Goal: Find specific page/section: Find specific page/section

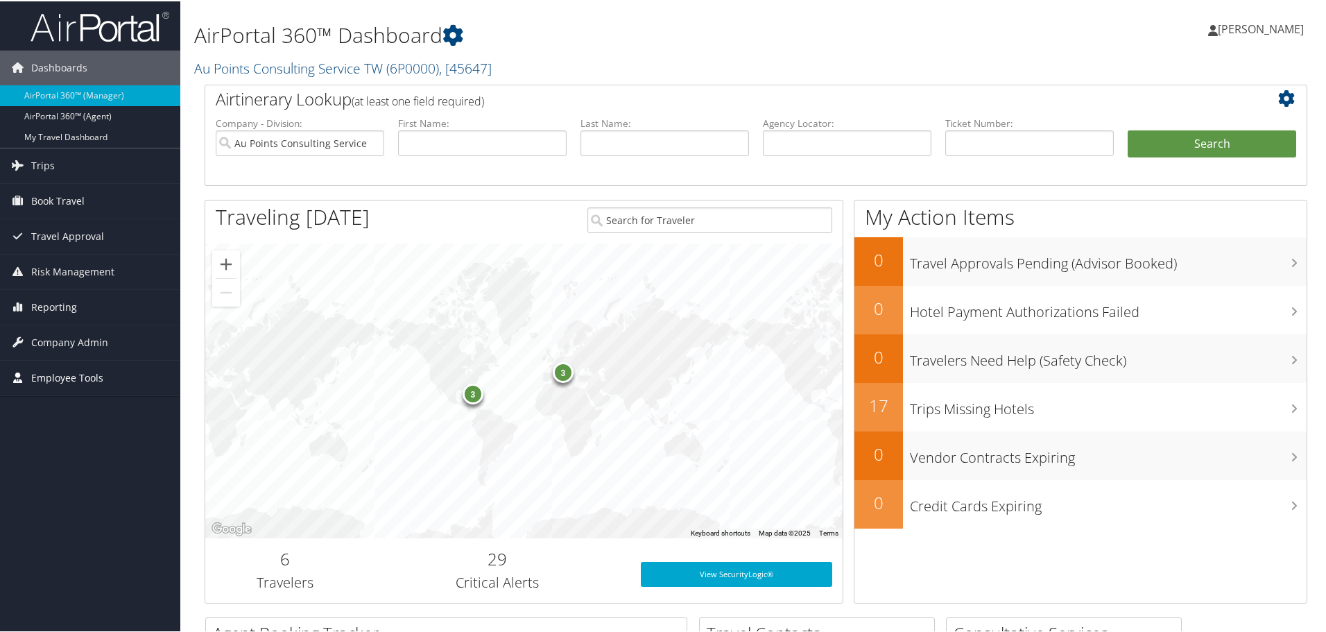
click at [93, 365] on span "Employee Tools" at bounding box center [67, 376] width 72 height 35
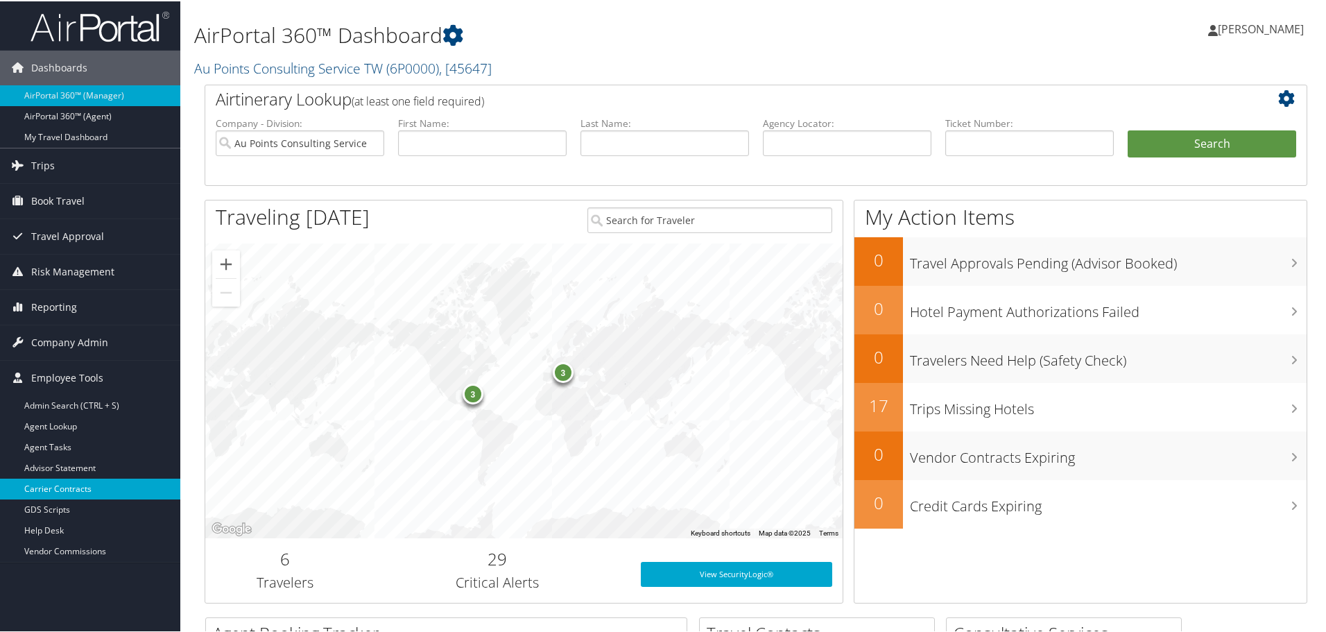
click at [68, 492] on link "Carrier Contracts" at bounding box center [90, 487] width 180 height 21
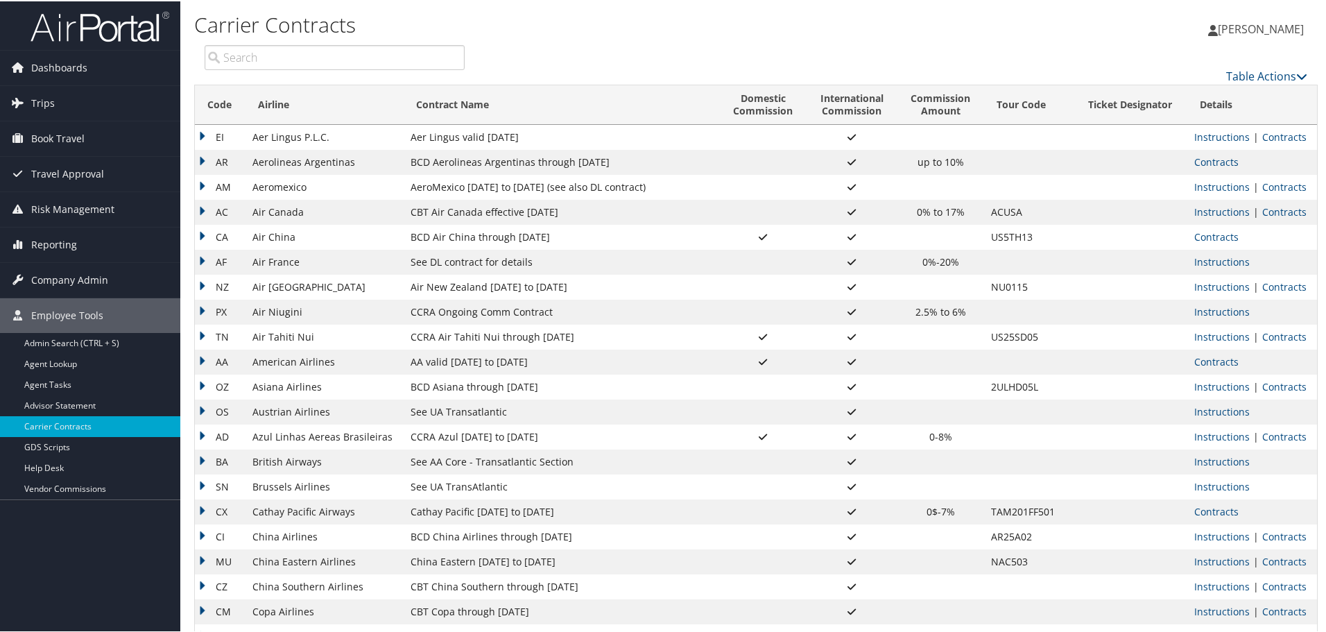
click at [365, 52] on input "search" at bounding box center [335, 56] width 260 height 25
click at [60, 75] on span "Dashboards" at bounding box center [59, 66] width 56 height 35
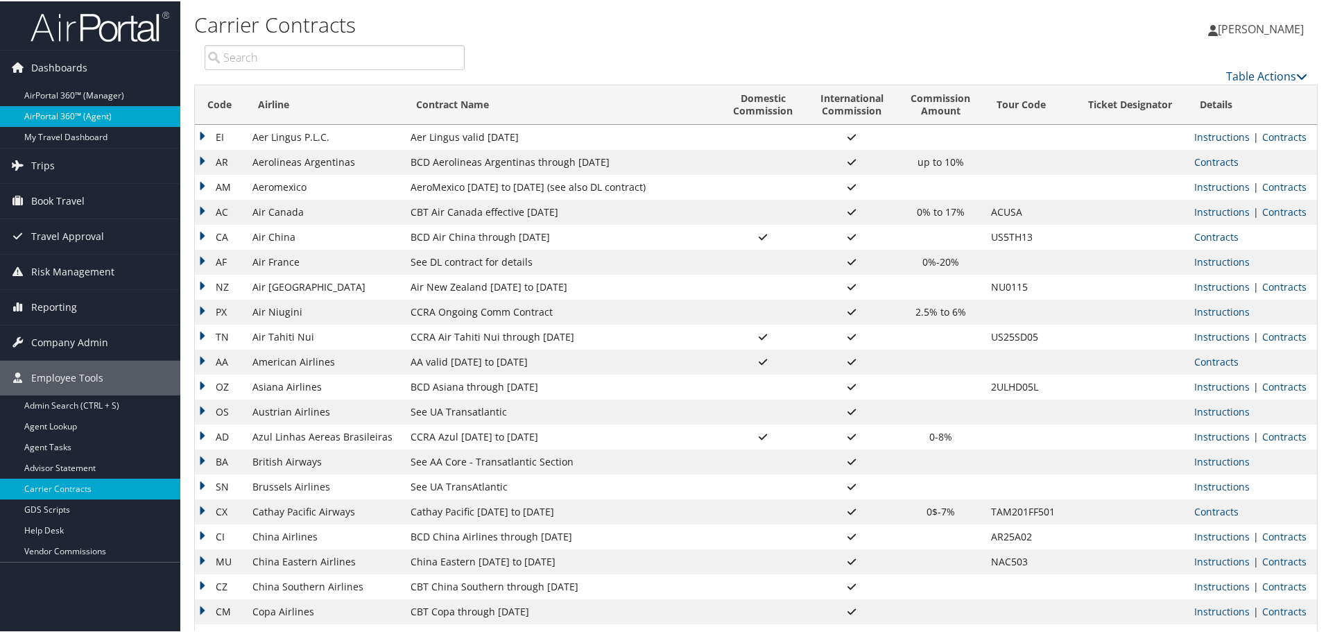
click at [75, 110] on link "AirPortal 360™ (Agent)" at bounding box center [90, 115] width 180 height 21
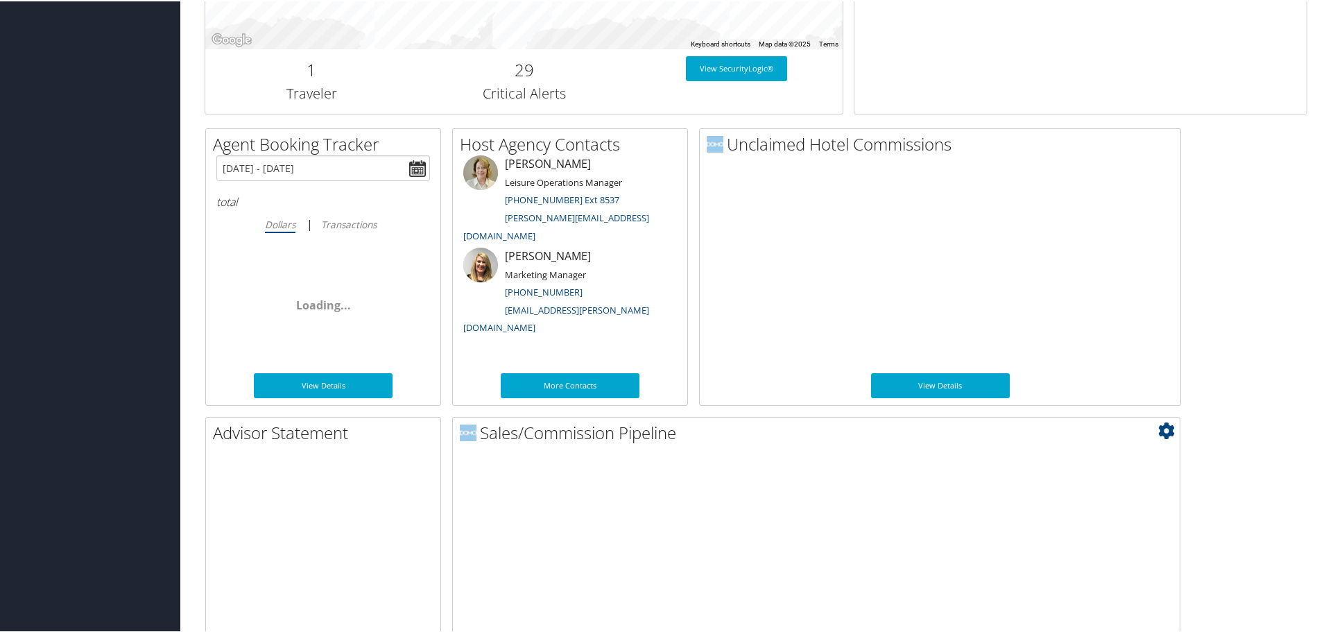
scroll to position [676, 0]
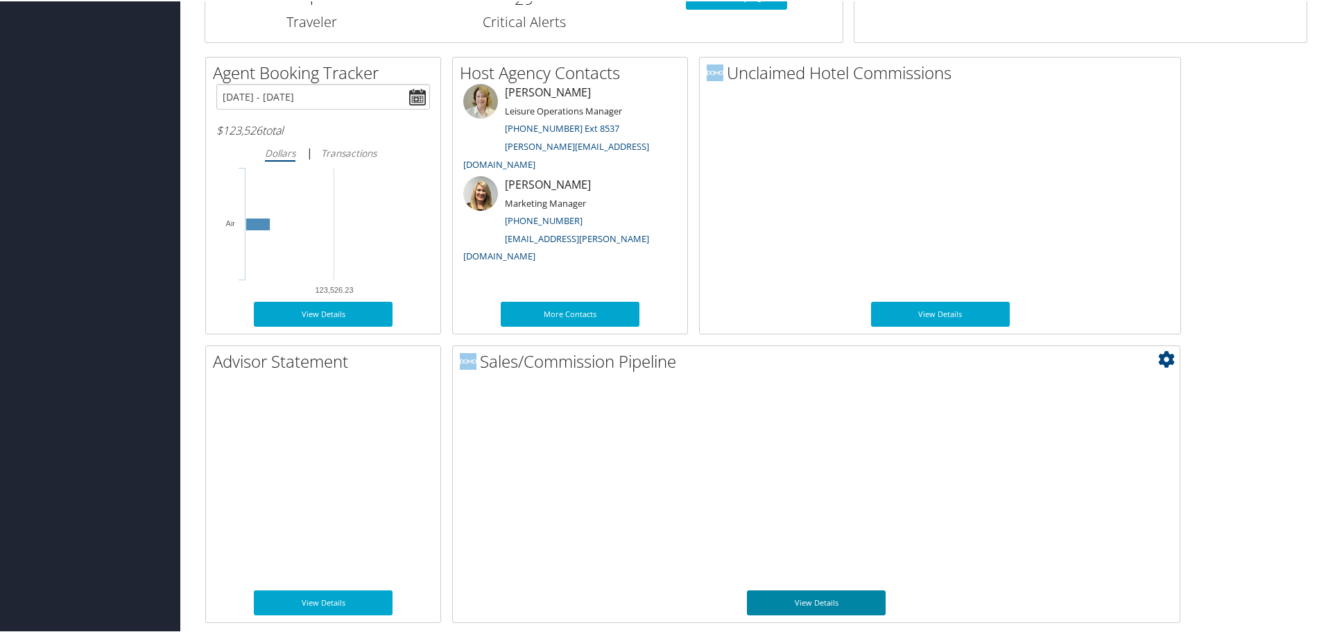
click at [777, 593] on link "View Details" at bounding box center [816, 601] width 139 height 25
